Goal: Task Accomplishment & Management: Complete application form

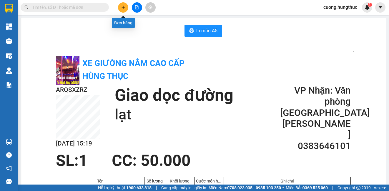
click at [121, 6] on icon "plus" at bounding box center [123, 7] width 4 height 4
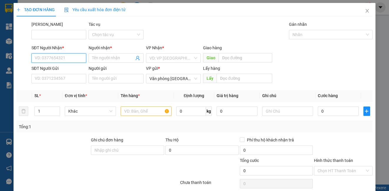
click at [52, 55] on input "SĐT Người Nhận *" at bounding box center [58, 58] width 55 height 9
click at [67, 57] on input "SĐT Người Nhận *" at bounding box center [58, 58] width 55 height 9
drag, startPoint x: 60, startPoint y: 61, endPoint x: 60, endPoint y: 65, distance: 4.7
click at [60, 65] on body "Kết quả tìm kiếm ( 0 ) Bộ lọc No Data cuong.hungthuc 1 Tổng Quan Kho hàng mới Đ…" at bounding box center [194, 95] width 389 height 191
click at [59, 67] on div "0978873599 - vshine dũng nghệ an" at bounding box center [67, 70] width 64 height 6
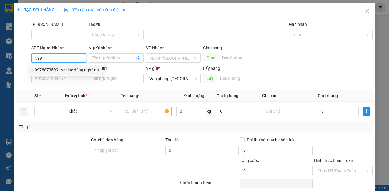
type input "0978873599"
type input "vshine dũng nghệ an"
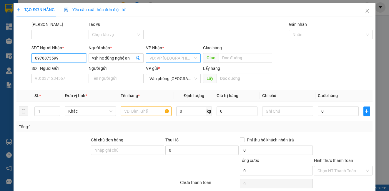
type input "0978873599"
click at [155, 58] on input "search" at bounding box center [171, 58] width 44 height 9
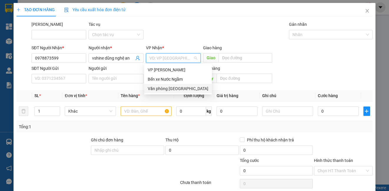
click at [153, 86] on div "Văn phòng [GEOGRAPHIC_DATA]" at bounding box center [178, 89] width 61 height 6
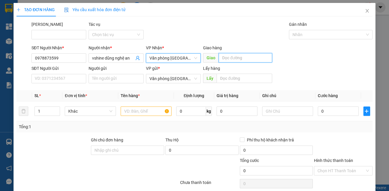
click at [223, 56] on input "text" at bounding box center [245, 57] width 54 height 9
type input "LẠT"
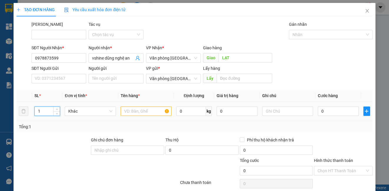
click at [52, 115] on input "1" at bounding box center [47, 111] width 25 height 9
type input "5"
click at [145, 114] on input "text" at bounding box center [146, 111] width 51 height 9
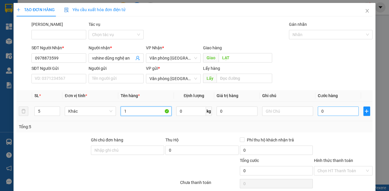
type input "1"
click at [320, 111] on input "0" at bounding box center [338, 111] width 41 height 9
type input "2"
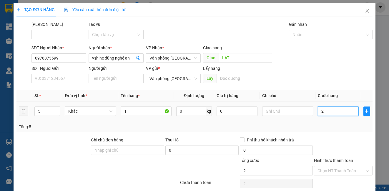
type input "25"
type input "250"
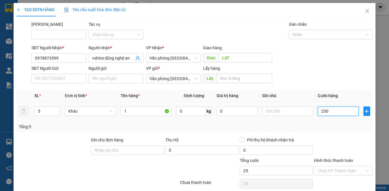
type input "250"
type input "2.500"
type input "25.000"
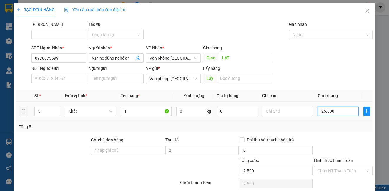
type input "25.000"
type input "250.000"
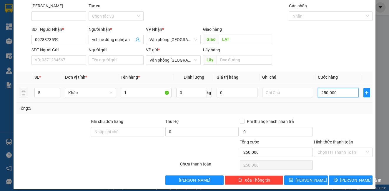
scroll to position [24, 0]
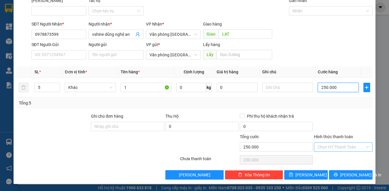
type input "250.000"
click at [335, 150] on input "Hình thức thanh toán" at bounding box center [340, 147] width 47 height 9
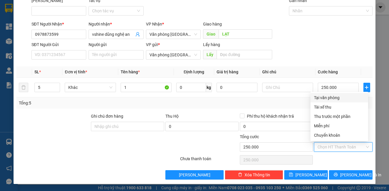
click at [334, 98] on div "Tại văn phòng" at bounding box center [339, 98] width 51 height 6
type input "0"
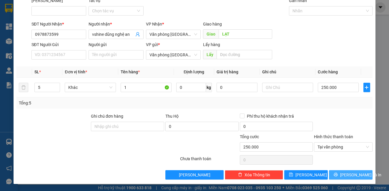
click at [340, 175] on button "[PERSON_NAME] và In" at bounding box center [351, 175] width 44 height 9
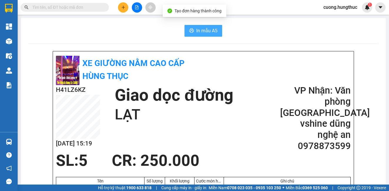
click at [196, 35] on button "In mẫu A5" at bounding box center [203, 31] width 38 height 12
drag, startPoint x: 338, startPoint y: 40, endPoint x: 204, endPoint y: 14, distance: 136.9
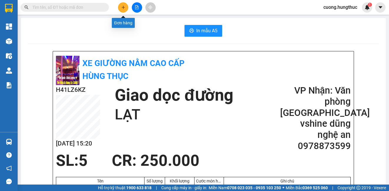
click at [123, 6] on icon "plus" at bounding box center [123, 7] width 4 height 4
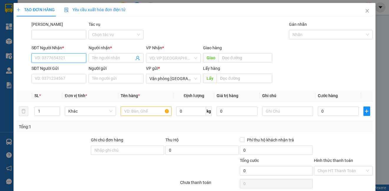
click at [66, 59] on input "SĐT Người Nhận *" at bounding box center [58, 58] width 55 height 9
click at [69, 108] on tr "1 Khác 0 kg 0 0" at bounding box center [193, 112] width 355 height 20
click at [64, 60] on input "SĐT Người Nhận *" at bounding box center [58, 58] width 55 height 9
click at [69, 72] on div "0984457311 - [PERSON_NAME]" at bounding box center [64, 70] width 58 height 6
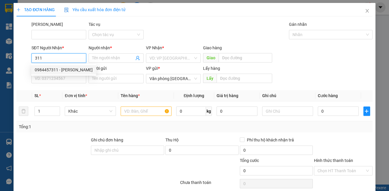
type input "0984457311"
type input "anh phúc"
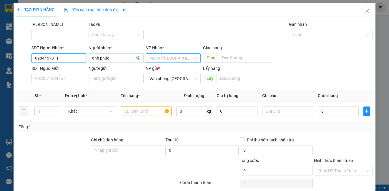
type input "0984457311"
click at [171, 57] on input "search" at bounding box center [171, 58] width 44 height 9
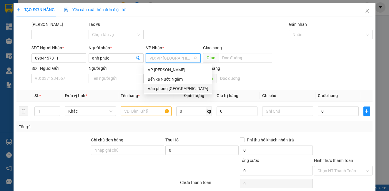
click at [174, 91] on div "Văn phòng [GEOGRAPHIC_DATA]" at bounding box center [178, 89] width 61 height 6
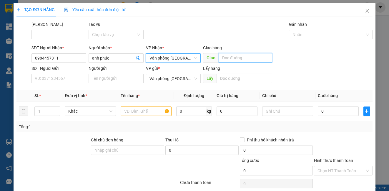
click at [230, 58] on input "text" at bounding box center [245, 57] width 54 height 9
type input "L"
type input "nghĩa lộc"
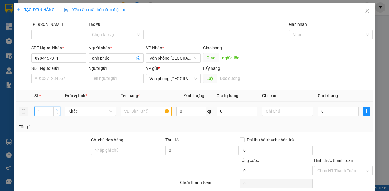
drag, startPoint x: 45, startPoint y: 112, endPoint x: 57, endPoint y: 109, distance: 12.4
click at [53, 110] on div "1" at bounding box center [47, 111] width 26 height 9
type input "5"
click at [134, 111] on input "text" at bounding box center [146, 111] width 51 height 9
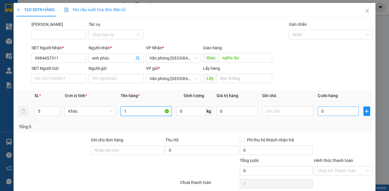
type input "1"
click at [338, 113] on input "0" at bounding box center [338, 111] width 41 height 9
type input "2"
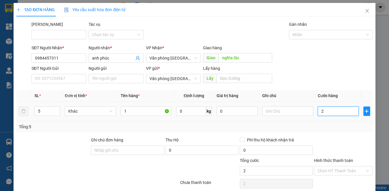
type input "20"
type input "200"
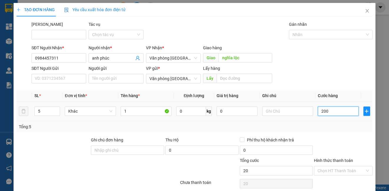
type input "200"
type input "2.000"
type input "20.000"
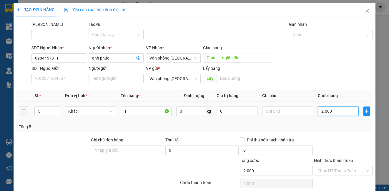
type input "20.000"
type input "200.000"
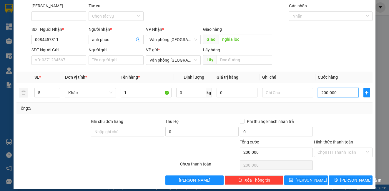
scroll to position [24, 0]
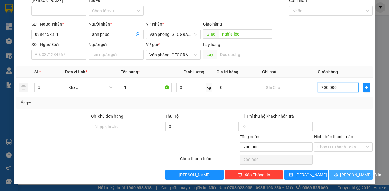
type input "200.000"
click at [338, 175] on icon "printer" at bounding box center [335, 175] width 4 height 4
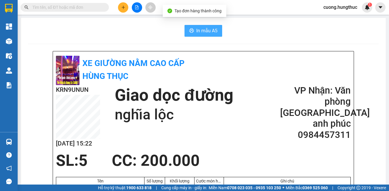
click at [205, 34] on span "In mẫu A5" at bounding box center [206, 30] width 21 height 7
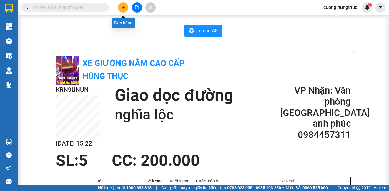
click at [124, 7] on icon "plus" at bounding box center [123, 7] width 4 height 4
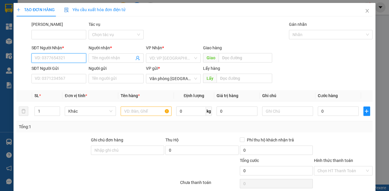
click at [56, 61] on input "SĐT Người Nhận *" at bounding box center [58, 58] width 55 height 9
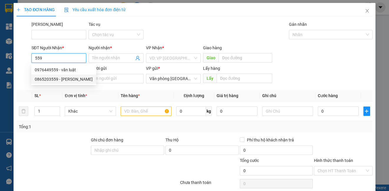
click at [76, 78] on div "0865203559 - [PERSON_NAME]" at bounding box center [64, 79] width 58 height 6
type input "0865203559"
type input "[PERSON_NAME]"
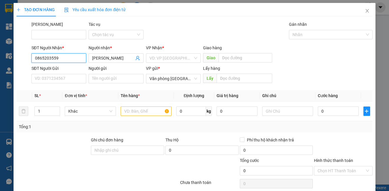
click at [71, 57] on input "0865203559" at bounding box center [58, 58] width 55 height 9
type input "0"
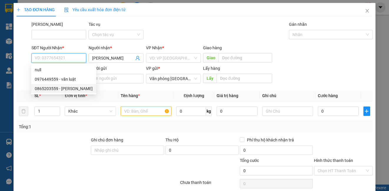
click at [59, 87] on div "0865203559 - [PERSON_NAME]" at bounding box center [64, 89] width 58 height 6
type input "0865203559"
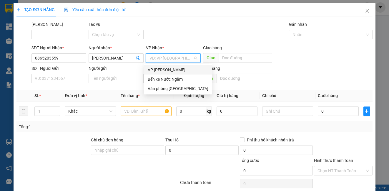
click at [162, 62] on input "search" at bounding box center [171, 58] width 44 height 9
click at [171, 90] on div "Văn phòng [GEOGRAPHIC_DATA]" at bounding box center [178, 89] width 61 height 6
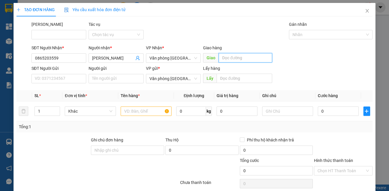
click at [232, 61] on input "text" at bounding box center [245, 57] width 54 height 9
type input "[PERSON_NAME]"
click at [46, 108] on input "1" at bounding box center [47, 111] width 25 height 9
type input "4"
click at [130, 114] on input "text" at bounding box center [146, 111] width 51 height 9
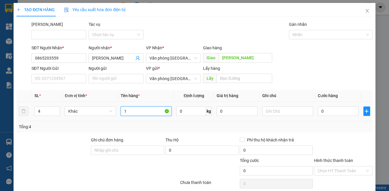
type input "1"
click at [332, 104] on td "0" at bounding box center [338, 112] width 46 height 20
click at [321, 112] on input "0" at bounding box center [338, 111] width 41 height 9
type input "2"
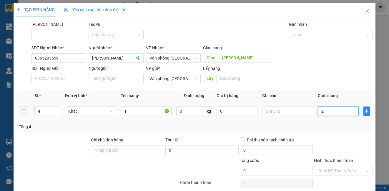
type input "2"
type input "20"
type input "200"
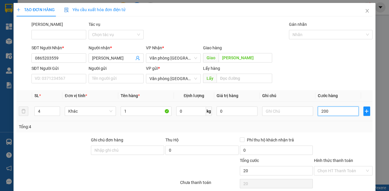
type input "200"
type input "2.000"
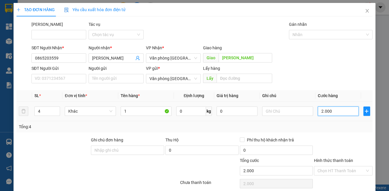
type input "20.000"
type input "200.000"
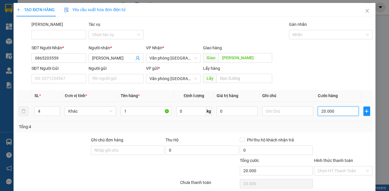
type input "200.000"
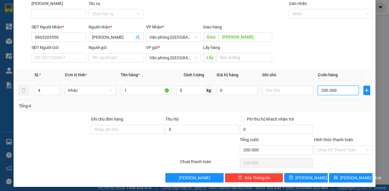
scroll to position [24, 0]
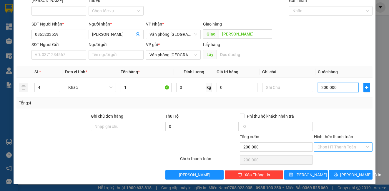
type input "200.000"
click at [330, 148] on input "Hình thức thanh toán" at bounding box center [340, 147] width 47 height 9
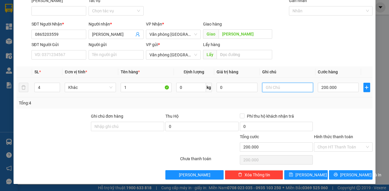
click at [294, 90] on input "text" at bounding box center [287, 87] width 51 height 9
click at [331, 145] on input "Hình thức thanh toán" at bounding box center [340, 147] width 47 height 9
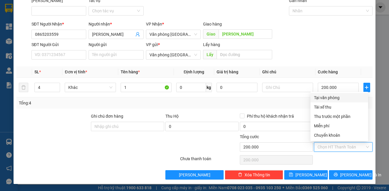
click at [324, 99] on div "Tại văn phòng" at bounding box center [339, 98] width 51 height 6
type input "0"
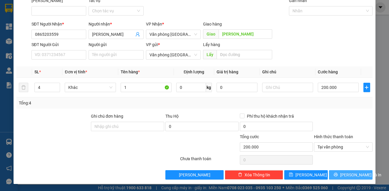
click at [350, 175] on span "[PERSON_NAME] và In" at bounding box center [360, 175] width 41 height 6
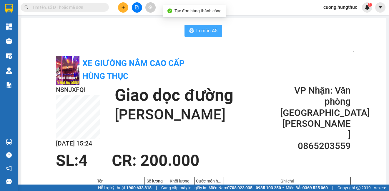
click at [211, 29] on span "In mẫu A5" at bounding box center [206, 30] width 21 height 7
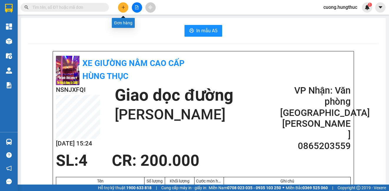
drag, startPoint x: 125, startPoint y: 9, endPoint x: 127, endPoint y: 0, distance: 9.1
click at [127, 1] on div "Kết quả tìm kiếm ( 0 ) Bộ lọc No Data cuong.hungthuc 1" at bounding box center [194, 7] width 389 height 15
click at [122, 8] on icon "plus" at bounding box center [123, 7] width 4 height 4
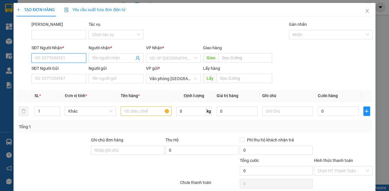
drag, startPoint x: 67, startPoint y: 60, endPoint x: 66, endPoint y: 57, distance: 3.4
click at [67, 58] on input "SĐT Người Nhận *" at bounding box center [58, 58] width 55 height 9
type input "0984384777"
click at [113, 59] on input "Người nhận *" at bounding box center [113, 58] width 42 height 6
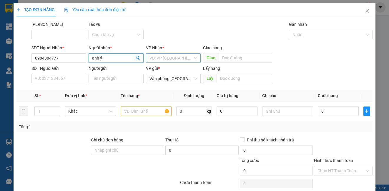
type input "anh ý"
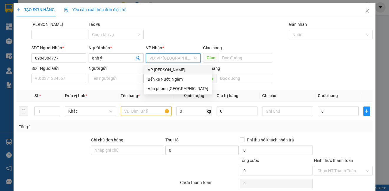
click at [164, 57] on input "search" at bounding box center [171, 58] width 44 height 9
drag, startPoint x: 178, startPoint y: 89, endPoint x: 171, endPoint y: 82, distance: 10.0
click at [175, 84] on div "Văn phòng [GEOGRAPHIC_DATA]" at bounding box center [178, 88] width 68 height 9
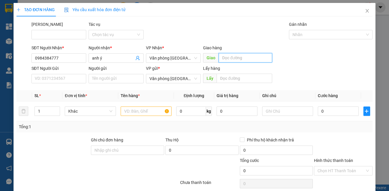
click at [246, 62] on input "text" at bounding box center [245, 57] width 54 height 9
drag, startPoint x: 292, startPoint y: 13, endPoint x: 214, endPoint y: 27, distance: 79.2
click at [214, 27] on div "Mã ĐH Tác vụ Chọn tác vụ Gán nhãn Nhãn" at bounding box center [201, 31] width 343 height 21
click at [56, 59] on input "0984384777" at bounding box center [58, 58] width 55 height 9
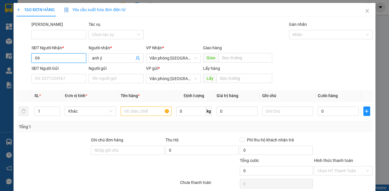
type input "0"
click at [54, 71] on div "0904589588 - QT tú anh" at bounding box center [58, 70] width 47 height 6
type input "0904589588"
type input "QT tú anh"
click at [185, 58] on span "Văn phòng [GEOGRAPHIC_DATA]" at bounding box center [173, 58] width 48 height 9
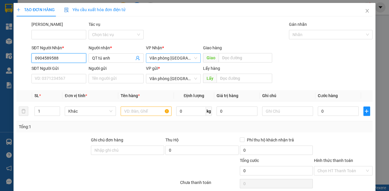
type input "0904589588"
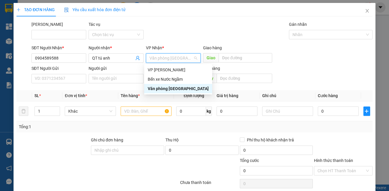
click at [181, 91] on div "Văn phòng [GEOGRAPHIC_DATA]" at bounding box center [178, 89] width 61 height 6
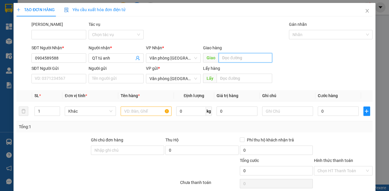
drag, startPoint x: 222, startPoint y: 57, endPoint x: 223, endPoint y: 54, distance: 3.6
click at [223, 55] on input "text" at bounding box center [245, 57] width 54 height 9
type input "lạt"
click at [138, 113] on input "text" at bounding box center [146, 111] width 51 height 9
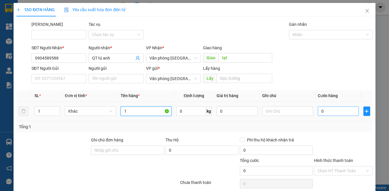
type input "1"
click at [321, 111] on input "0" at bounding box center [338, 111] width 41 height 9
type input "5"
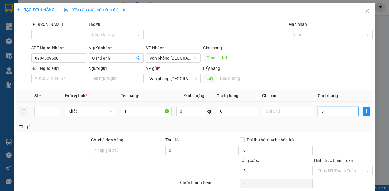
type input "50"
type input "500"
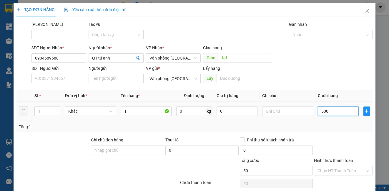
type input "500"
type input "5.000"
type input "50.000"
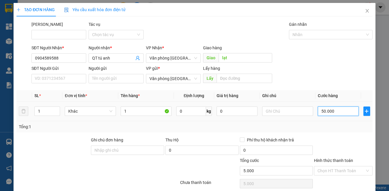
type input "50.000"
click at [356, 167] on input "Hình thức thanh toán" at bounding box center [340, 171] width 47 height 9
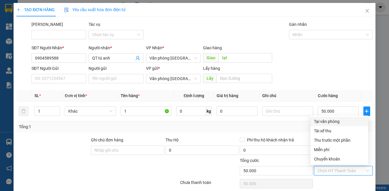
click at [338, 118] on div "Tại văn phòng" at bounding box center [339, 121] width 51 height 6
type input "0"
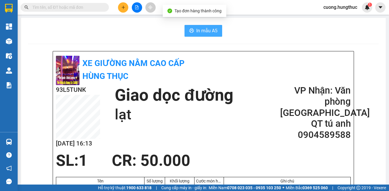
click at [214, 33] on span "In mẫu A5" at bounding box center [206, 30] width 21 height 7
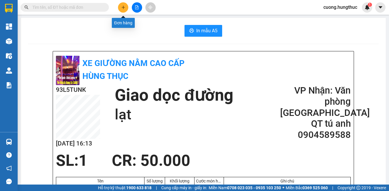
click at [124, 5] on button at bounding box center [123, 7] width 10 height 10
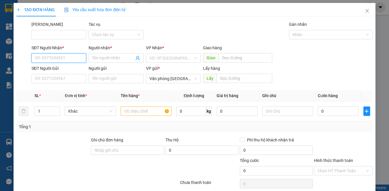
click at [61, 57] on input "SĐT Người Nhận *" at bounding box center [58, 58] width 55 height 9
click at [61, 61] on input "SĐT Người Nhận *" at bounding box center [58, 58] width 55 height 9
click at [60, 70] on div "0985559008 - [GEOGRAPHIC_DATA]" at bounding box center [68, 70] width 66 height 6
type input "0985559008"
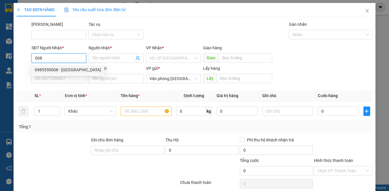
type input "Tân hà"
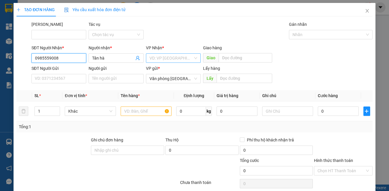
type input "0985559008"
click at [182, 61] on input "search" at bounding box center [171, 58] width 44 height 9
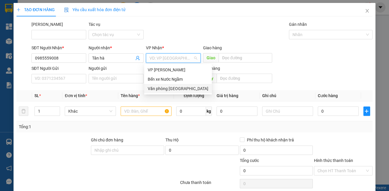
click at [181, 89] on div "Văn phòng [GEOGRAPHIC_DATA]" at bounding box center [178, 89] width 61 height 6
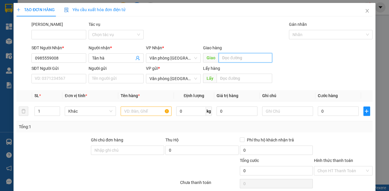
click at [238, 57] on input "text" at bounding box center [245, 57] width 54 height 9
type input "lạt"
click at [147, 108] on input "text" at bounding box center [146, 111] width 51 height 9
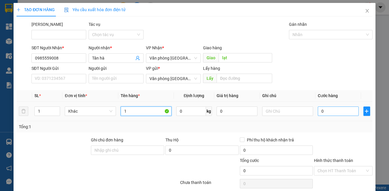
type input "1"
click at [323, 111] on input "0" at bounding box center [338, 111] width 41 height 9
type input "5"
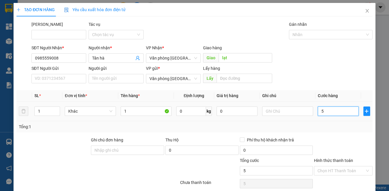
type input "50"
type input "500"
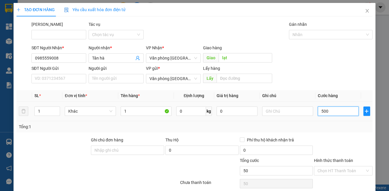
type input "500"
type input "5.000"
type input "50.000"
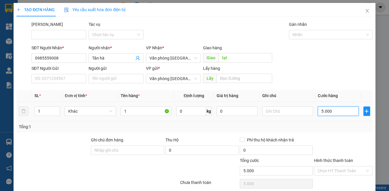
type input "50.000"
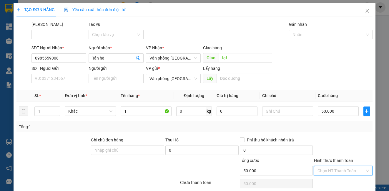
click at [334, 167] on input "Hình thức thanh toán" at bounding box center [340, 171] width 47 height 9
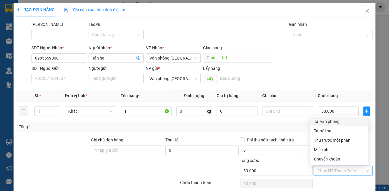
click at [331, 118] on div "Tại văn phòng" at bounding box center [339, 121] width 51 height 6
type input "0"
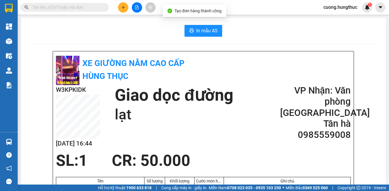
click at [215, 31] on button "In mẫu A5" at bounding box center [203, 31] width 38 height 12
click at [122, 9] on icon "plus" at bounding box center [123, 7] width 4 height 4
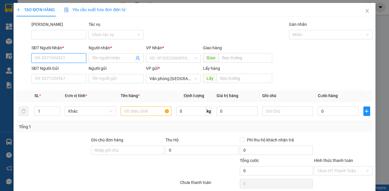
click at [52, 58] on input "SĐT Người Nhận *" at bounding box center [58, 58] width 55 height 9
type input "5"
click at [54, 72] on div "0972166599 - [PERSON_NAME]" at bounding box center [64, 70] width 58 height 6
type input "0972166599"
type input "anh tuấn"
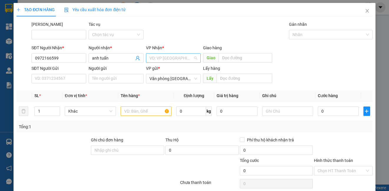
click at [170, 61] on input "search" at bounding box center [171, 58] width 44 height 9
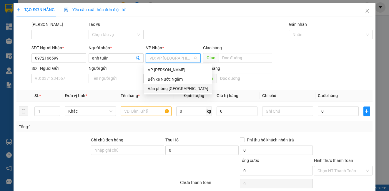
click at [178, 90] on div "Văn phòng [GEOGRAPHIC_DATA]" at bounding box center [178, 89] width 61 height 6
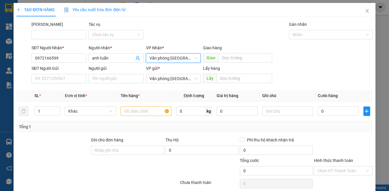
click at [236, 63] on div "Giao" at bounding box center [237, 58] width 69 height 9
click at [236, 60] on input "text" at bounding box center [245, 57] width 54 height 9
click at [70, 62] on input "0972166599" at bounding box center [58, 58] width 55 height 9
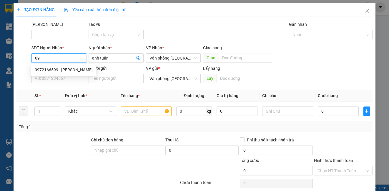
type input "0"
click at [78, 73] on div "0348191293 - anh đạt" at bounding box center [58, 70] width 47 height 6
type input "0348191293"
type input "anh đạt"
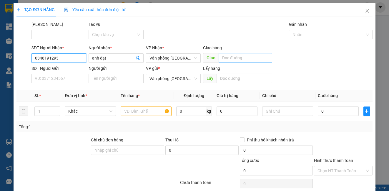
type input "0348191293"
click at [231, 58] on input "text" at bounding box center [245, 57] width 54 height 9
type input "lạt"
click at [148, 114] on input "text" at bounding box center [146, 111] width 51 height 9
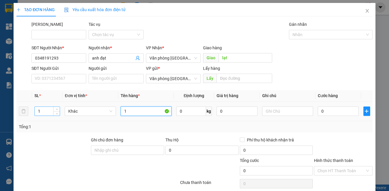
type input "1"
click at [45, 114] on input "1" at bounding box center [47, 111] width 25 height 9
type input "3"
click at [329, 115] on input "0" at bounding box center [338, 111] width 41 height 9
type input "2"
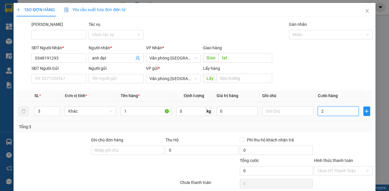
type input "2"
type input "20"
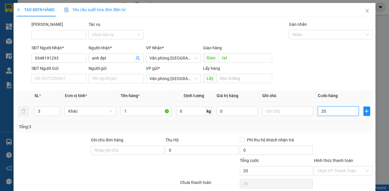
type input "200"
type input "2.000"
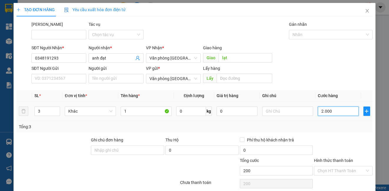
type input "2.000"
type input "20.000"
type input "200.000"
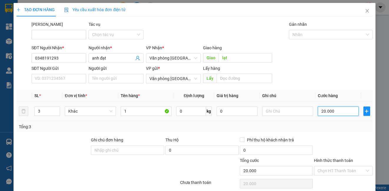
type input "200.000"
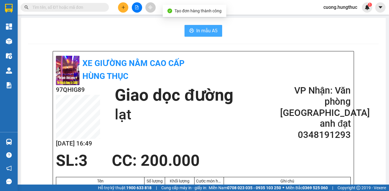
click at [190, 30] on icon "printer" at bounding box center [191, 31] width 4 height 4
click at [121, 7] on icon "plus" at bounding box center [123, 7] width 4 height 4
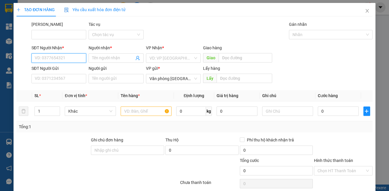
click at [77, 59] on input "SĐT Người Nhận *" at bounding box center [58, 58] width 55 height 9
click at [76, 71] on div "0948862946 - anh đông" at bounding box center [58, 70] width 47 height 6
type input "0948862946"
type input "anh đông"
type input "0948862946"
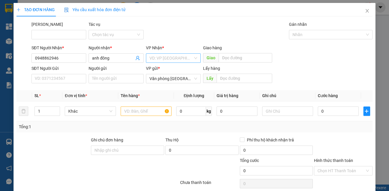
click at [181, 55] on input "search" at bounding box center [171, 58] width 44 height 9
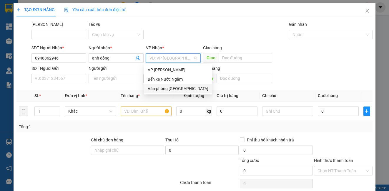
click at [174, 89] on div "Văn phòng [GEOGRAPHIC_DATA]" at bounding box center [178, 89] width 61 height 6
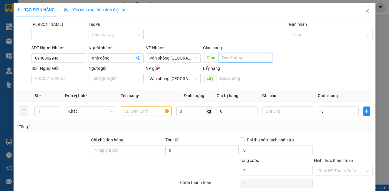
click at [238, 59] on input "text" at bounding box center [245, 57] width 54 height 9
type input ","
type input "nhà máy đường"
click at [49, 111] on input "1" at bounding box center [47, 111] width 25 height 9
type input "2"
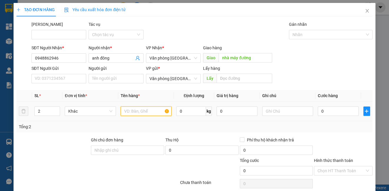
click at [157, 112] on input "text" at bounding box center [146, 111] width 51 height 9
type input "1"
click at [344, 113] on input "0" at bounding box center [338, 111] width 41 height 9
type input "1"
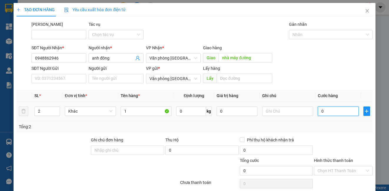
type input "1"
type input "15"
type input "150"
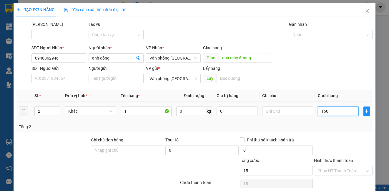
type input "150"
type input "1.500"
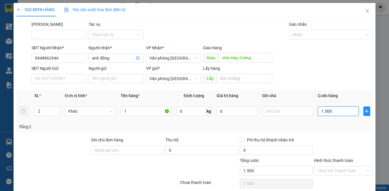
type input "15.000"
type input "150.000"
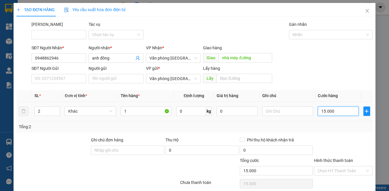
type input "150.000"
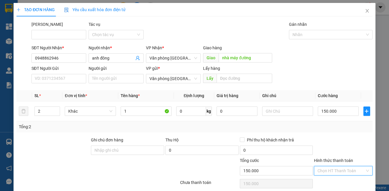
click at [342, 167] on input "Hình thức thanh toán" at bounding box center [340, 171] width 47 height 9
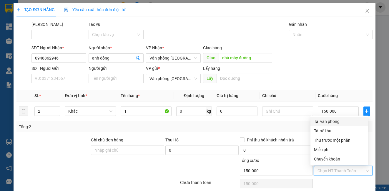
click at [330, 118] on div "Tại văn phòng" at bounding box center [339, 121] width 51 height 6
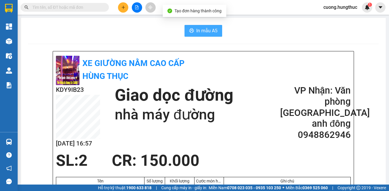
click at [204, 29] on span "In mẫu A5" at bounding box center [206, 30] width 21 height 7
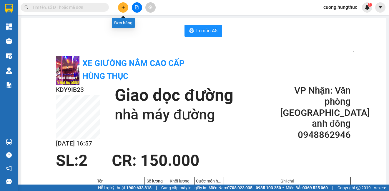
click at [122, 6] on icon "plus" at bounding box center [123, 7] width 4 height 4
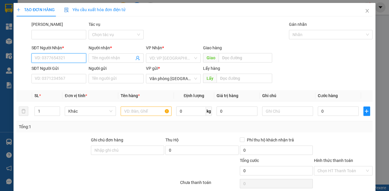
click at [67, 56] on input "SĐT Người Nhận *" at bounding box center [58, 58] width 55 height 9
click at [56, 71] on div "0824654456 - NHẬT LỆ" at bounding box center [58, 70] width 47 height 6
type input "0824654456"
type input "NHẬT LỆ"
click at [146, 59] on div "VD: VP [GEOGRAPHIC_DATA]" at bounding box center [173, 58] width 55 height 9
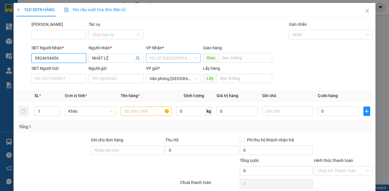
type input "0824654456"
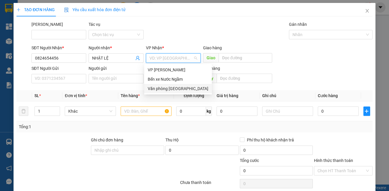
click at [157, 88] on div "Văn phòng [GEOGRAPHIC_DATA]" at bounding box center [178, 89] width 61 height 6
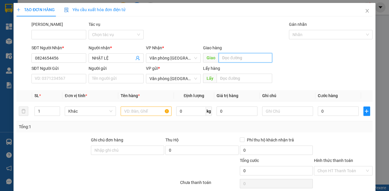
click at [240, 59] on input "text" at bounding box center [245, 57] width 54 height 9
type input "lạt"
click at [131, 111] on input "text" at bounding box center [146, 111] width 51 height 9
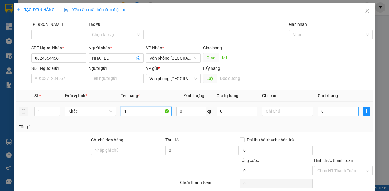
type input "1"
click at [335, 113] on input "0" at bounding box center [338, 111] width 41 height 9
type input "5"
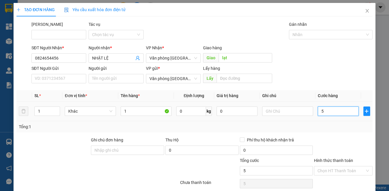
type input "50"
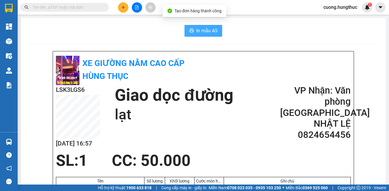
click at [209, 29] on span "In mẫu A5" at bounding box center [206, 30] width 21 height 7
click at [120, 6] on button at bounding box center [123, 7] width 10 height 10
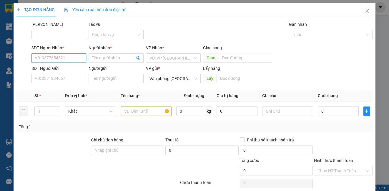
click at [65, 59] on input "SĐT Người Nhận *" at bounding box center [58, 58] width 55 height 9
click at [69, 70] on div "0966723386 - Gara bảo triết" at bounding box center [61, 70] width 52 height 6
type input "0966723386"
type input "Gara bảo triết"
type input "0966723386"
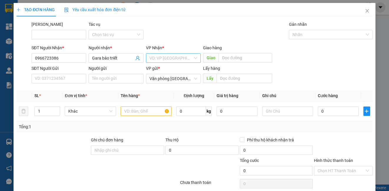
click at [154, 59] on input "search" at bounding box center [171, 58] width 44 height 9
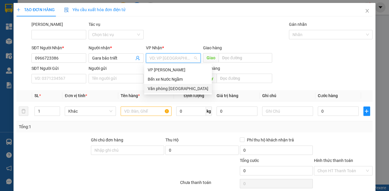
click at [161, 88] on div "Văn phòng [GEOGRAPHIC_DATA]" at bounding box center [178, 89] width 61 height 6
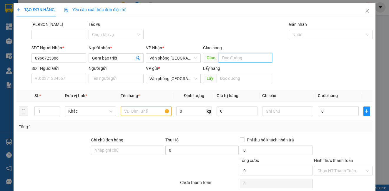
click at [232, 61] on input "text" at bounding box center [245, 57] width 54 height 9
type input "lạt"
click at [141, 115] on input "text" at bounding box center [146, 111] width 51 height 9
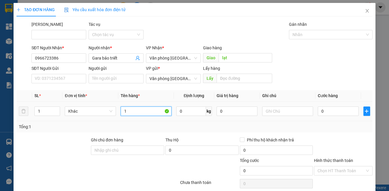
type input "1"
click at [332, 103] on td "0" at bounding box center [338, 112] width 46 height 20
click at [331, 115] on input "0" at bounding box center [338, 111] width 41 height 9
type input "5"
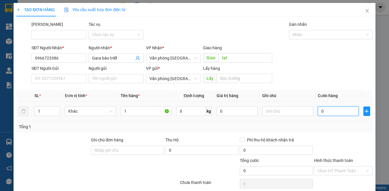
type input "5"
type input "50"
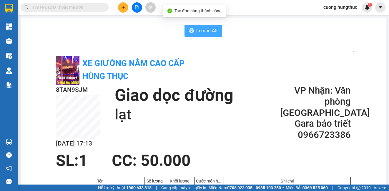
click at [197, 29] on span "In mẫu A5" at bounding box center [206, 30] width 21 height 7
drag, startPoint x: 324, startPoint y: 41, endPoint x: 158, endPoint y: 46, distance: 166.2
click at [122, 6] on icon "plus" at bounding box center [123, 7] width 4 height 4
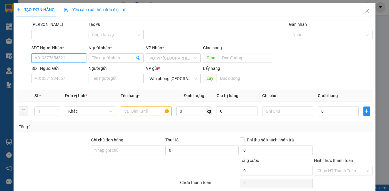
click at [49, 62] on input "SĐT Người Nhận *" at bounding box center [58, 58] width 55 height 9
click at [54, 69] on div "0824654456 - NHẬT LỆ" at bounding box center [58, 70] width 47 height 6
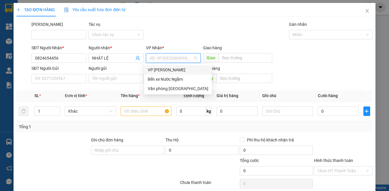
drag, startPoint x: 182, startPoint y: 60, endPoint x: 180, endPoint y: 77, distance: 17.2
click at [182, 60] on input "search" at bounding box center [171, 58] width 44 height 9
click at [177, 87] on div "Văn phòng [GEOGRAPHIC_DATA]" at bounding box center [178, 89] width 61 height 6
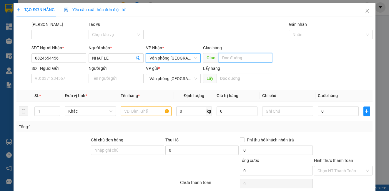
click at [233, 57] on input "text" at bounding box center [245, 57] width 54 height 9
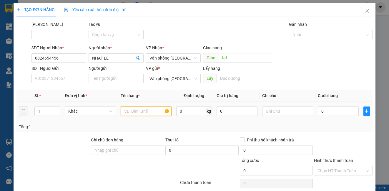
click at [163, 111] on input "text" at bounding box center [146, 111] width 51 height 9
click at [331, 111] on input "0" at bounding box center [338, 111] width 41 height 9
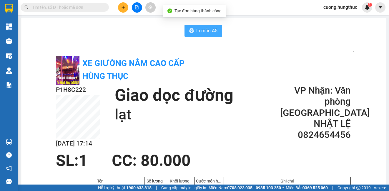
click at [208, 32] on span "In mẫu A5" at bounding box center [206, 30] width 21 height 7
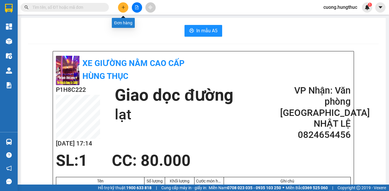
click at [120, 8] on button at bounding box center [123, 7] width 10 height 10
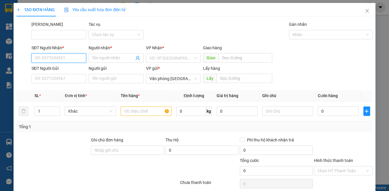
click at [49, 57] on input "SĐT Người Nhận *" at bounding box center [58, 58] width 55 height 9
click at [54, 69] on div "0985559008 - [GEOGRAPHIC_DATA]" at bounding box center [68, 70] width 66 height 6
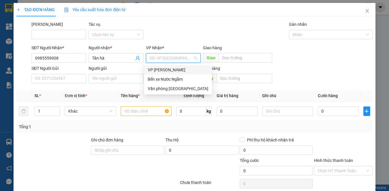
click at [168, 61] on input "search" at bounding box center [171, 58] width 44 height 9
click at [172, 87] on div "Văn phòng [GEOGRAPHIC_DATA]" at bounding box center [178, 89] width 61 height 6
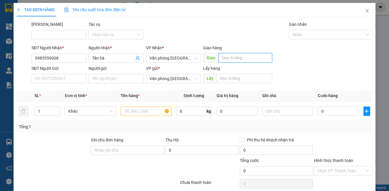
click at [233, 57] on input "text" at bounding box center [245, 57] width 54 height 9
click at [147, 112] on input "text" at bounding box center [146, 111] width 51 height 9
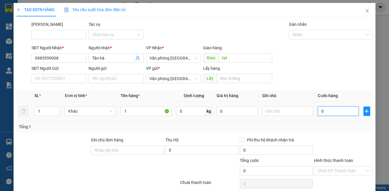
click at [318, 111] on input "0" at bounding box center [338, 111] width 41 height 9
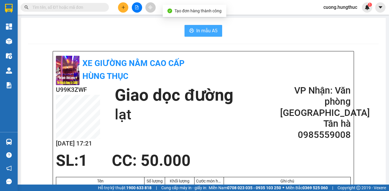
click at [200, 30] on span "In mẫu A5" at bounding box center [206, 30] width 21 height 7
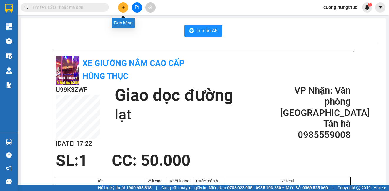
click at [123, 5] on button at bounding box center [123, 7] width 10 height 10
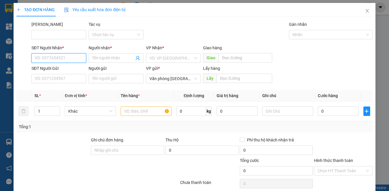
click at [62, 61] on input "SĐT Người Nhận *" at bounding box center [58, 58] width 55 height 9
click at [61, 70] on div "0963722333 - [PERSON_NAME]" at bounding box center [64, 70] width 58 height 6
click at [159, 53] on div "VP Nhận *" at bounding box center [173, 49] width 55 height 9
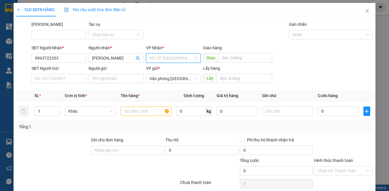
click at [173, 58] on input "search" at bounding box center [171, 58] width 44 height 9
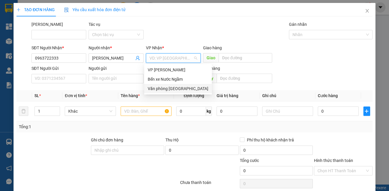
click at [176, 92] on div "Văn phòng [GEOGRAPHIC_DATA]" at bounding box center [178, 89] width 61 height 6
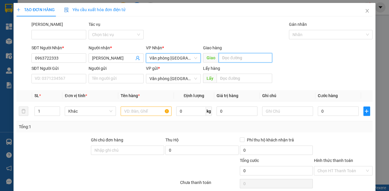
click at [247, 55] on input "text" at bounding box center [245, 57] width 54 height 9
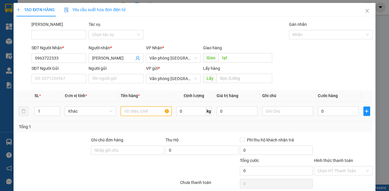
click at [129, 111] on input "text" at bounding box center [146, 111] width 51 height 9
click at [333, 111] on input "0" at bounding box center [338, 111] width 41 height 9
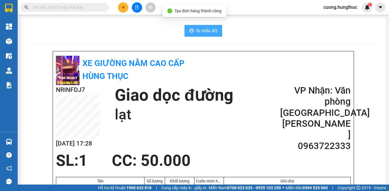
click at [196, 30] on span "In mẫu A5" at bounding box center [206, 30] width 21 height 7
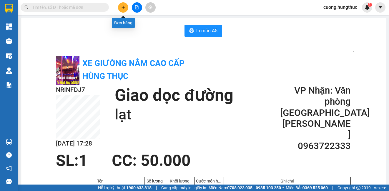
click at [122, 8] on icon "plus" at bounding box center [123, 7] width 4 height 4
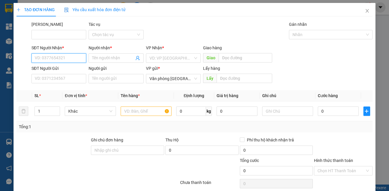
click at [82, 56] on input "SĐT Người Nhận *" at bounding box center [58, 58] width 55 height 9
click at [44, 59] on input "SĐT Người Nhận *" at bounding box center [58, 58] width 55 height 9
click at [76, 68] on div "0977999995 - anh hoang" at bounding box center [58, 70] width 47 height 6
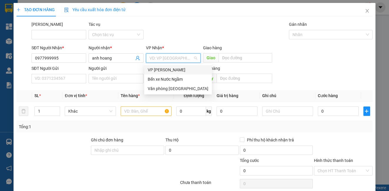
click at [161, 54] on input "search" at bounding box center [171, 58] width 44 height 9
click at [176, 86] on div "Văn phòng [GEOGRAPHIC_DATA]" at bounding box center [178, 89] width 61 height 6
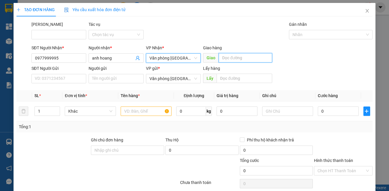
click at [242, 54] on input "text" at bounding box center [245, 57] width 54 height 9
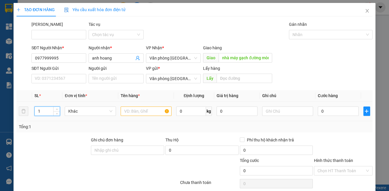
click at [47, 111] on input "1" at bounding box center [47, 111] width 25 height 9
click at [137, 113] on input "text" at bounding box center [146, 111] width 51 height 9
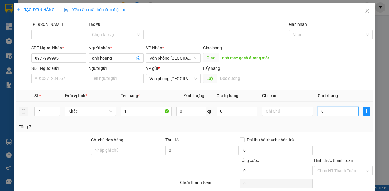
click at [330, 110] on input "0" at bounding box center [338, 111] width 41 height 9
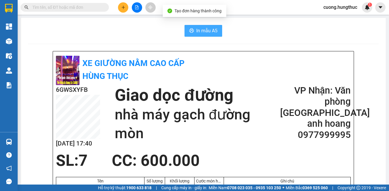
click at [201, 26] on button "In mẫu A5" at bounding box center [203, 31] width 38 height 12
